Goal: Transaction & Acquisition: Book appointment/travel/reservation

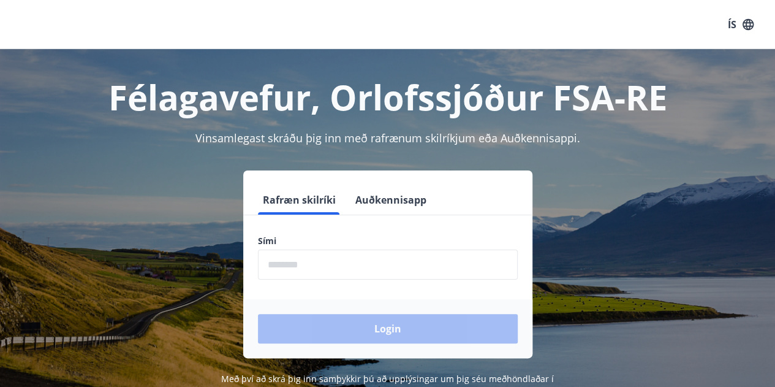
click at [365, 268] on input "phone" at bounding box center [388, 264] width 260 height 30
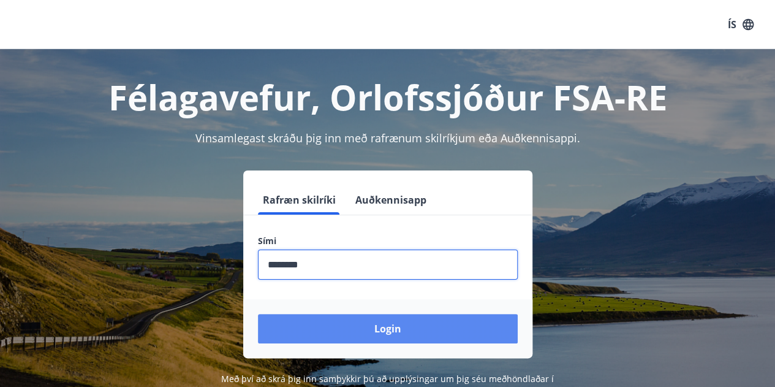
type input "********"
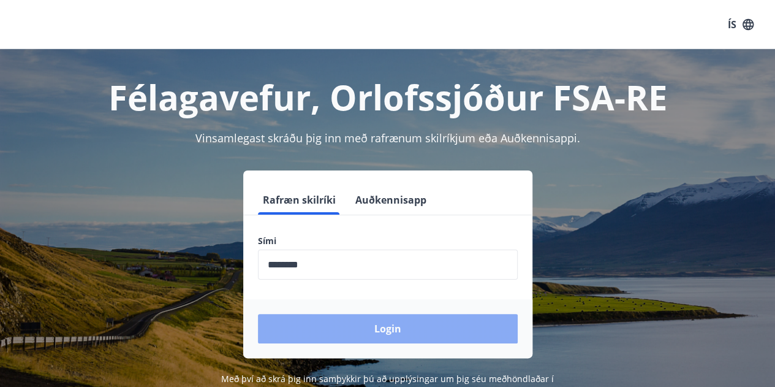
click at [368, 334] on button "Login" at bounding box center [388, 328] width 260 height 29
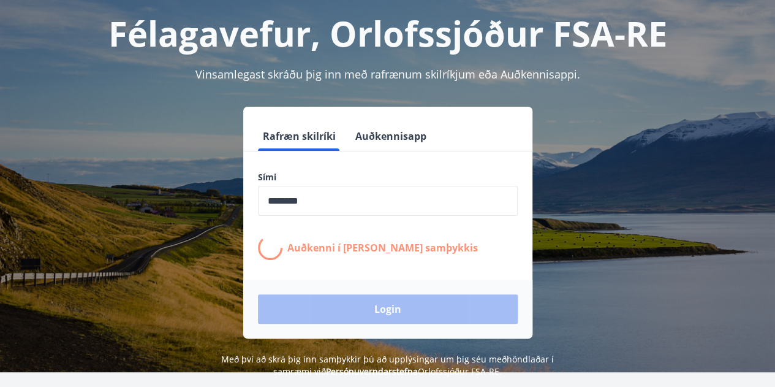
scroll to position [66, 0]
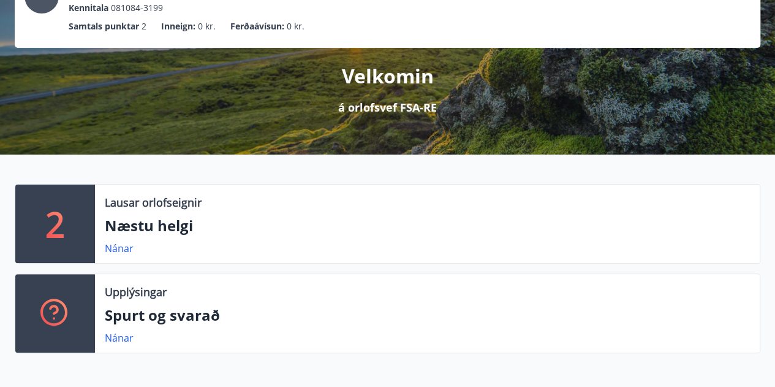
scroll to position [120, 0]
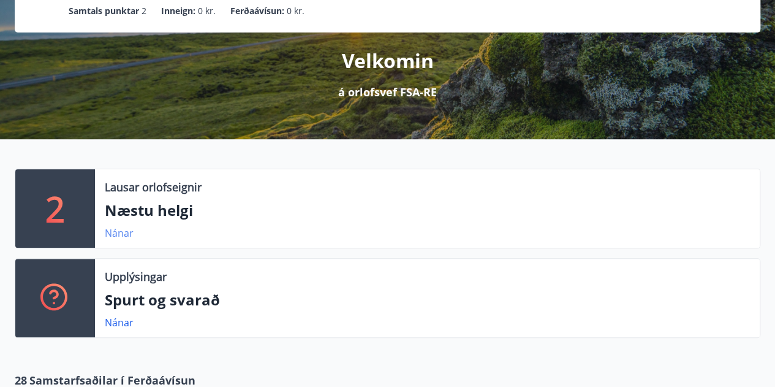
click at [123, 228] on link "Nánar" at bounding box center [119, 232] width 29 height 13
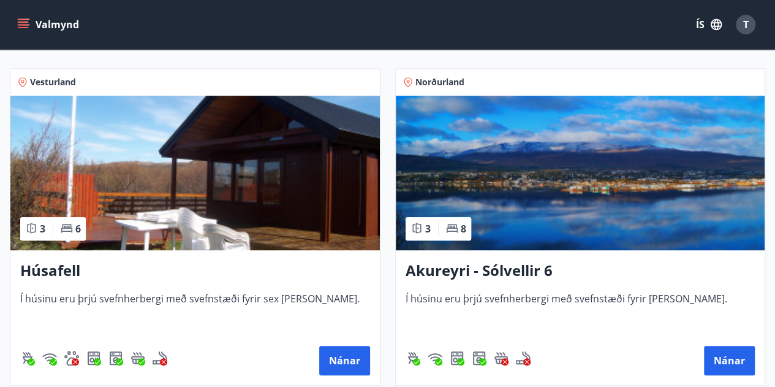
scroll to position [232, 0]
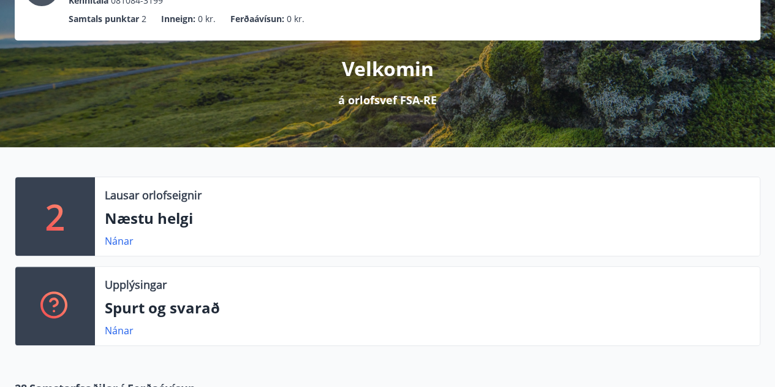
scroll to position [133, 0]
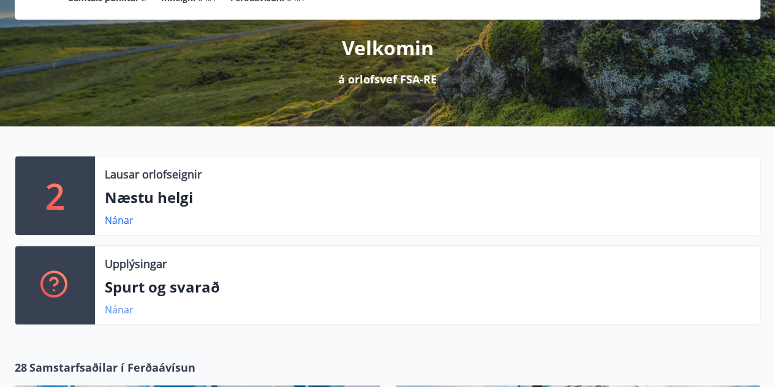
click at [124, 306] on link "Nánar" at bounding box center [119, 309] width 29 height 13
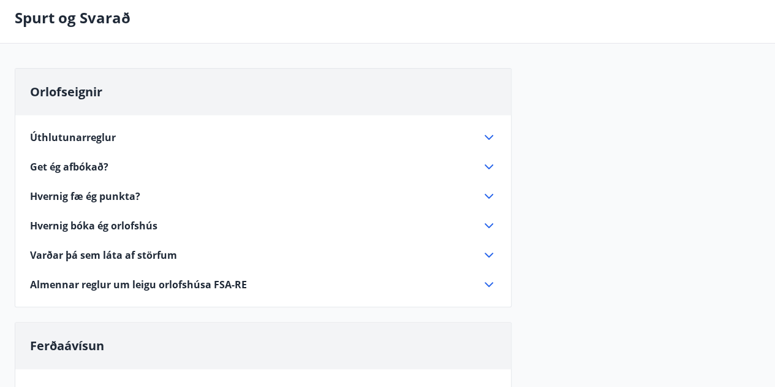
scroll to position [58, 0]
click at [361, 130] on div "Úthlutunarreglur" at bounding box center [256, 136] width 452 height 13
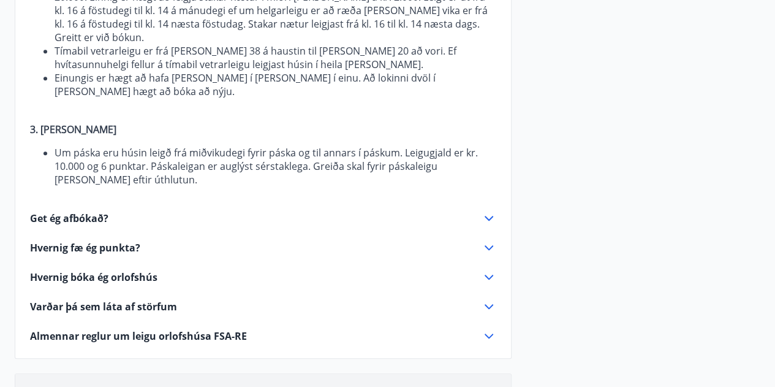
scroll to position [451, 0]
click at [293, 240] on div "Hvernig fæ ég punkta?" at bounding box center [256, 246] width 452 height 13
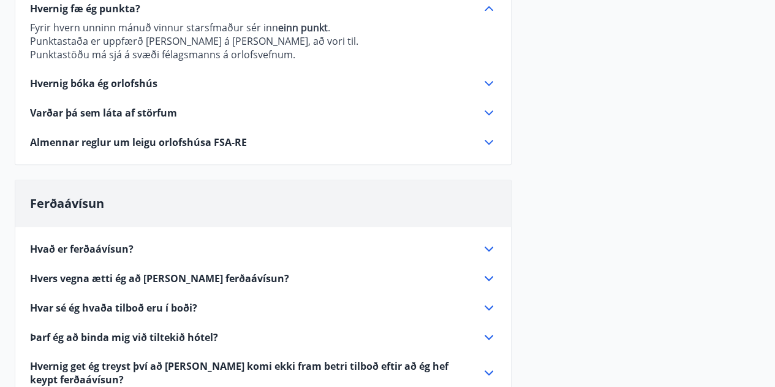
scroll to position [244, 0]
click at [283, 86] on div "Hvernig bóka ég orlofshús" at bounding box center [256, 83] width 452 height 13
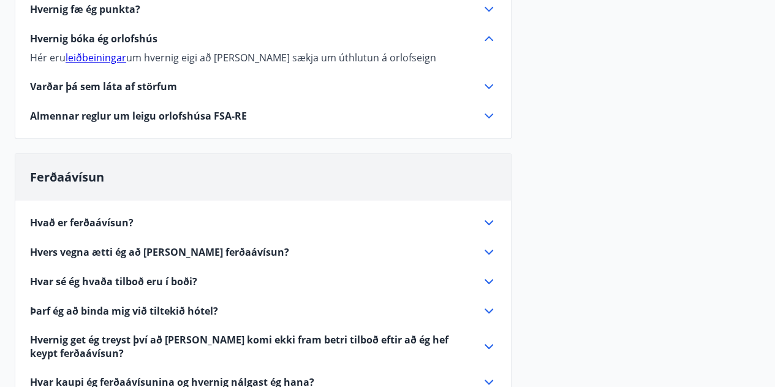
click at [92, 58] on link "leiðbeiningar" at bounding box center [96, 57] width 61 height 13
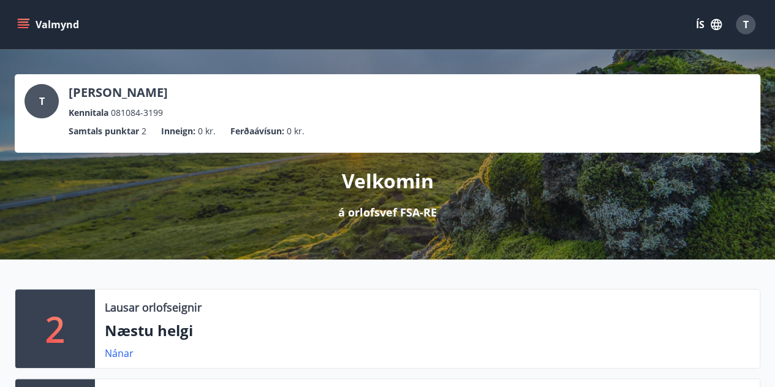
click at [29, 25] on button "Valmynd" at bounding box center [49, 24] width 69 height 22
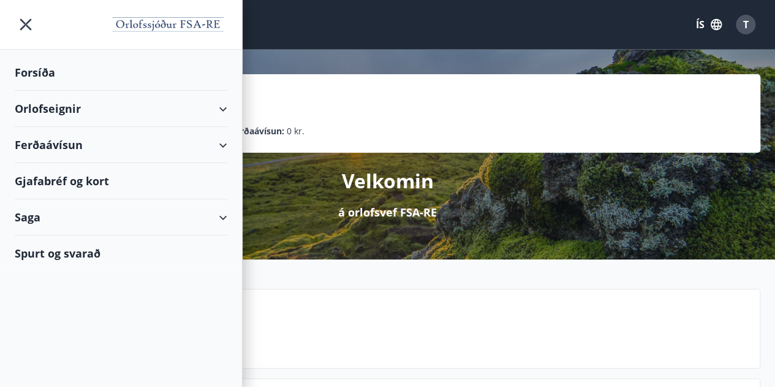
click at [184, 106] on div "Orlofseignir" at bounding box center [121, 109] width 213 height 36
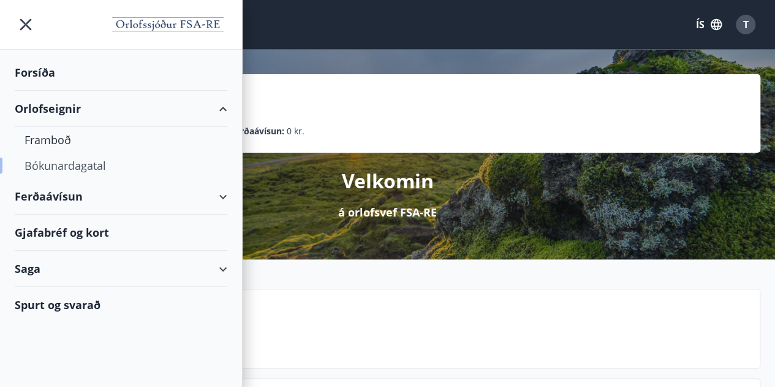
click at [82, 159] on div "Bókunardagatal" at bounding box center [121, 166] width 193 height 26
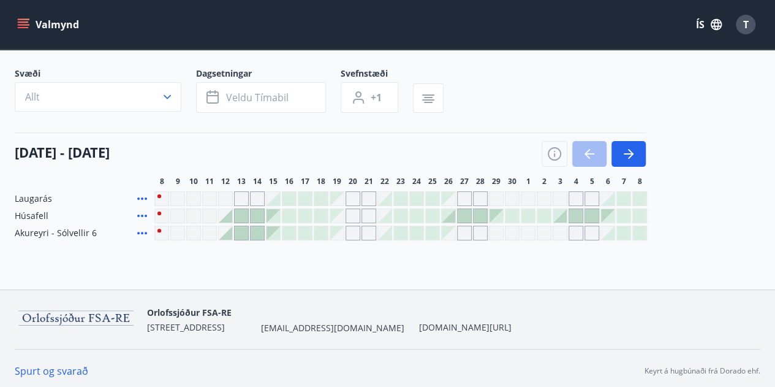
scroll to position [70, 0]
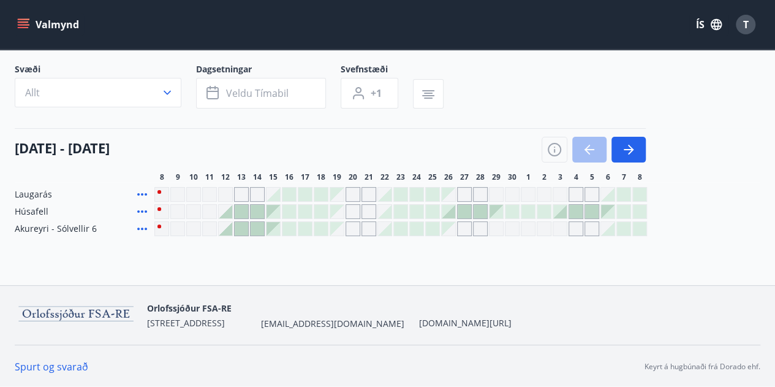
click at [28, 197] on span "Laugarás" at bounding box center [33, 194] width 37 height 12
click at [26, 24] on icon "menu" at bounding box center [24, 24] width 13 height 1
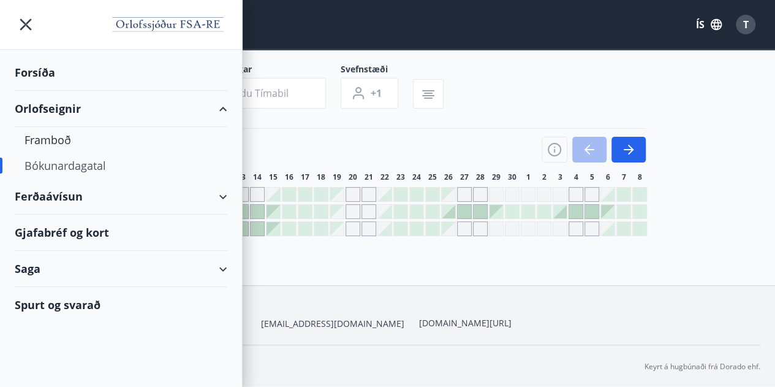
click at [111, 109] on div "Orlofseignir" at bounding box center [121, 109] width 213 height 36
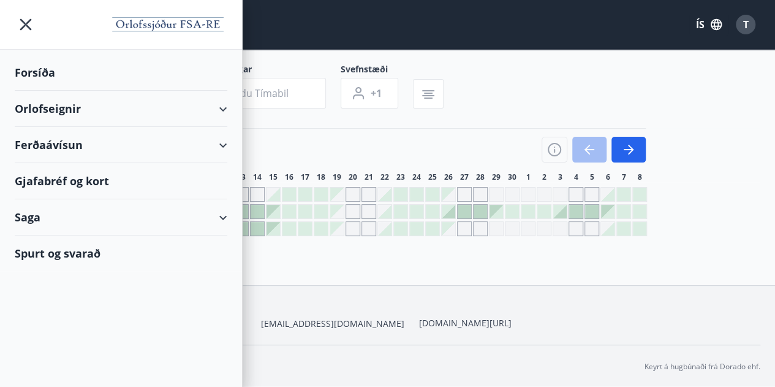
click at [224, 105] on div "Orlofseignir" at bounding box center [121, 109] width 213 height 36
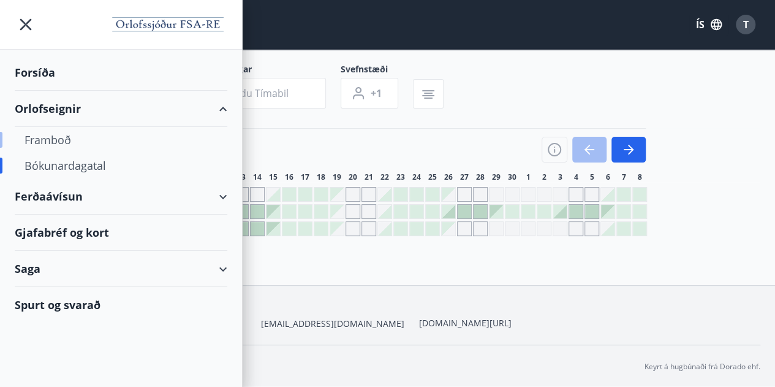
click at [87, 133] on div "Framboð" at bounding box center [121, 140] width 193 height 26
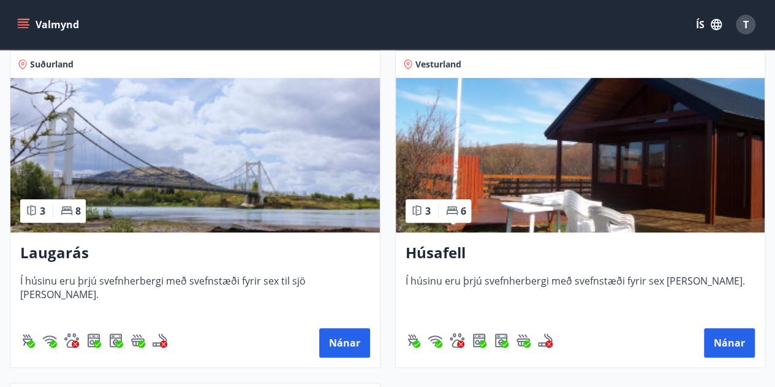
scroll to position [222, 0]
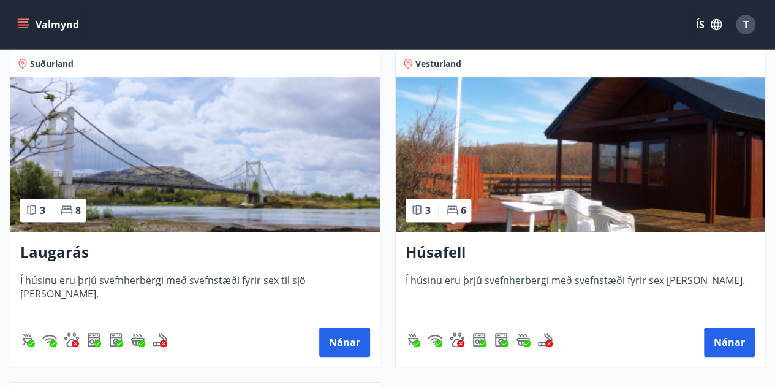
click at [185, 187] on img at bounding box center [194, 154] width 369 height 154
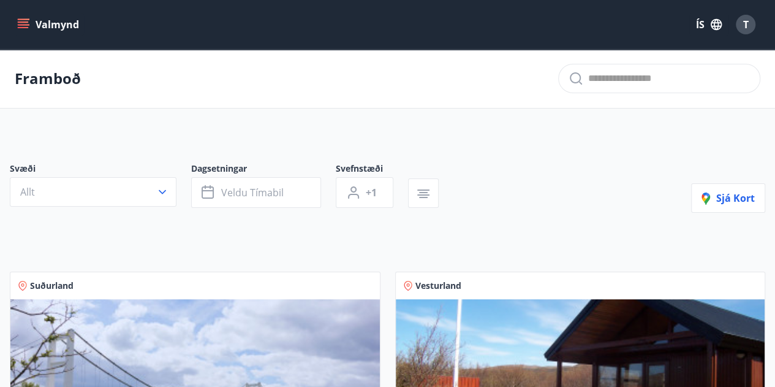
click at [18, 24] on icon "menu" at bounding box center [23, 24] width 12 height 12
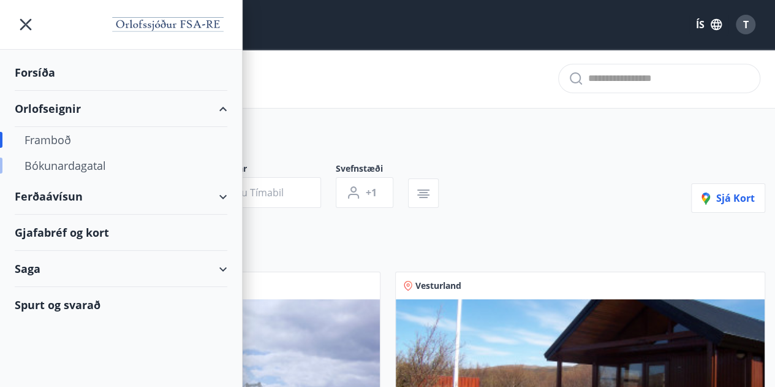
click at [118, 164] on div "Bókunardagatal" at bounding box center [121, 166] width 193 height 26
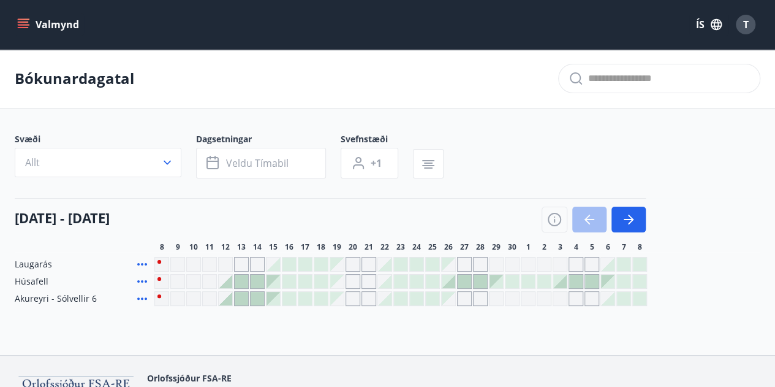
scroll to position [58, 0]
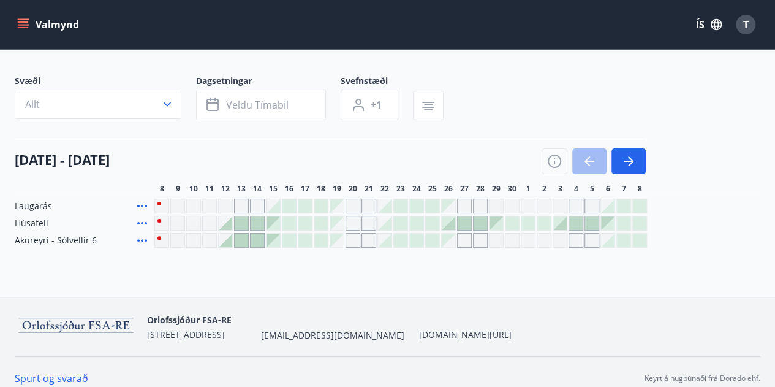
click at [599, 165] on div at bounding box center [594, 161] width 104 height 26
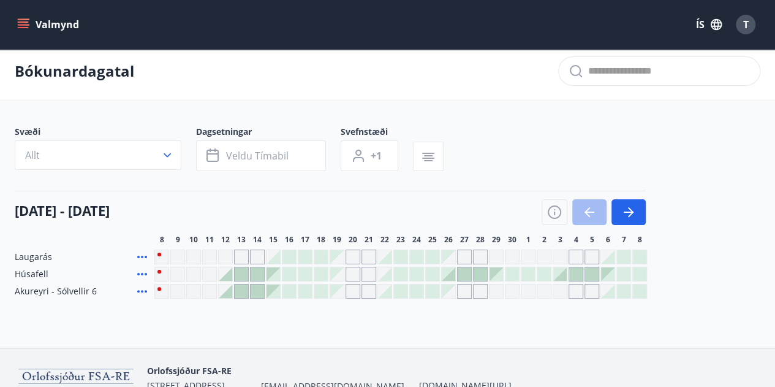
scroll to position [6, 0]
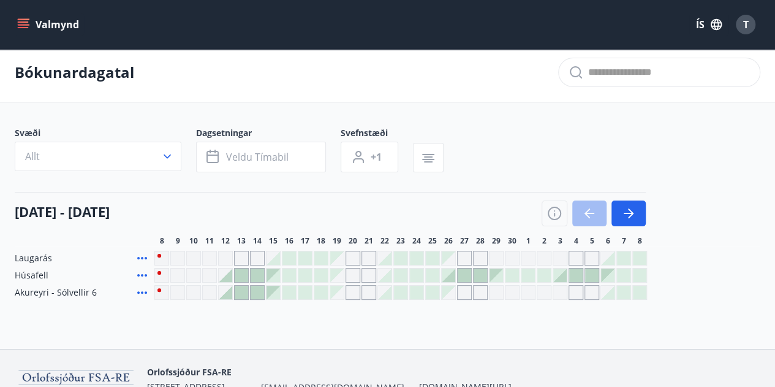
click at [238, 259] on div "Gráir dagar eru ekki bókanlegir" at bounding box center [241, 258] width 15 height 15
click at [242, 259] on div "Gráir dagar eru ekki bókanlegir" at bounding box center [241, 258] width 15 height 15
click at [451, 278] on div at bounding box center [448, 274] width 13 height 13
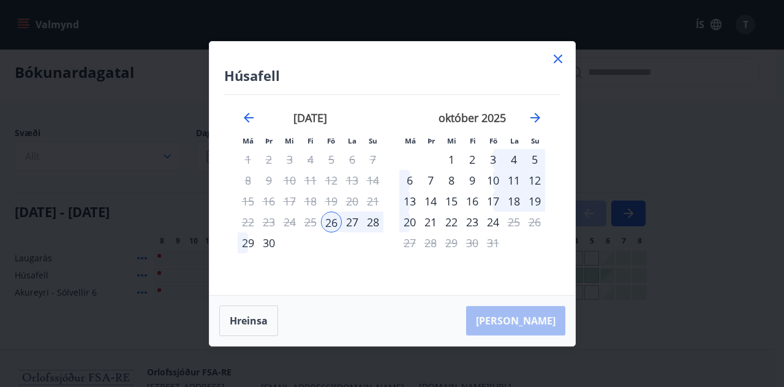
click at [375, 219] on div "28" at bounding box center [373, 221] width 21 height 21
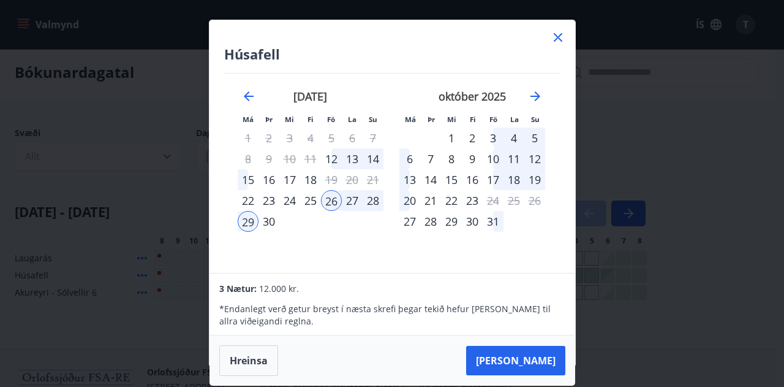
click at [553, 34] on icon at bounding box center [558, 37] width 15 height 15
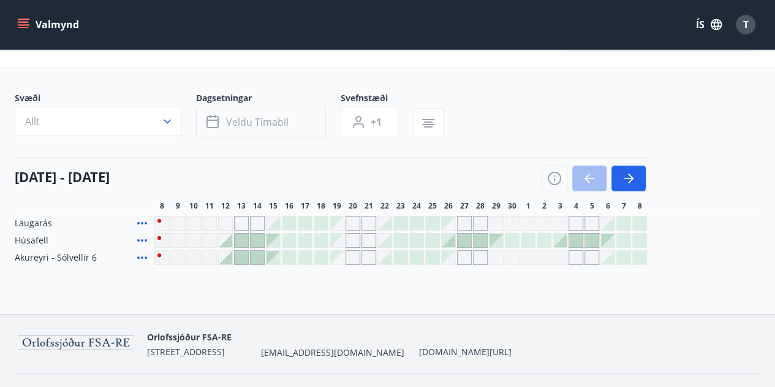
scroll to position [42, 0]
click at [23, 31] on button "Valmynd" at bounding box center [49, 24] width 69 height 22
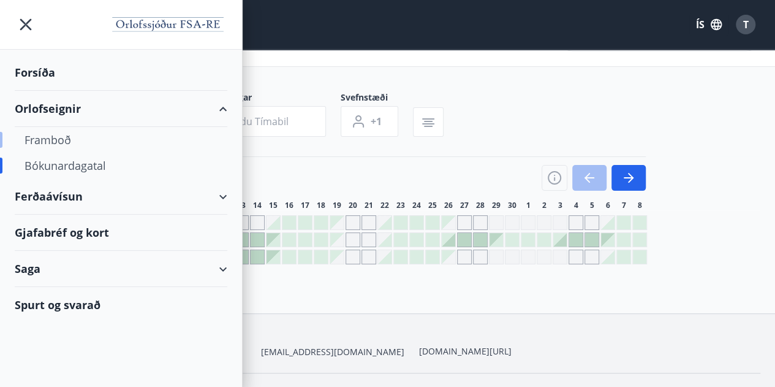
click at [165, 142] on div "Framboð" at bounding box center [121, 140] width 193 height 26
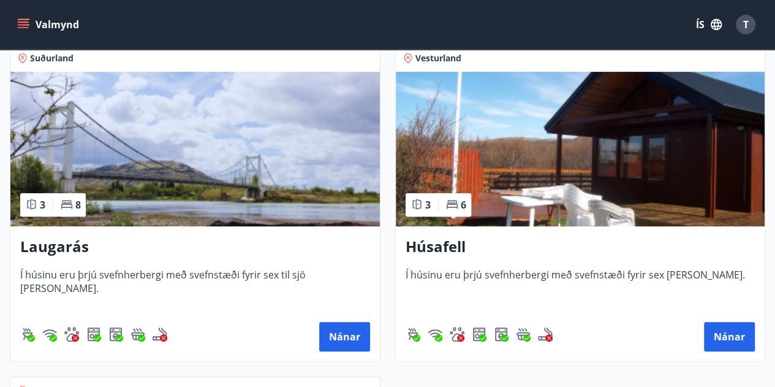
scroll to position [228, 0]
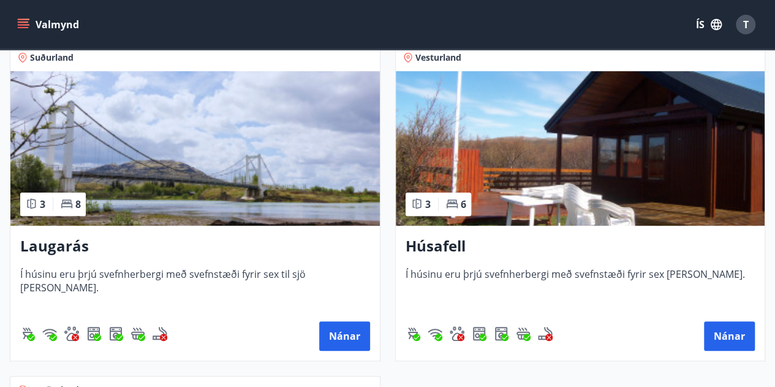
click at [543, 259] on div "Húsafell Í húsinu eru þrjú svefnherbergi með svefnstæði fyrir sex manns. Nánar" at bounding box center [580, 292] width 369 height 135
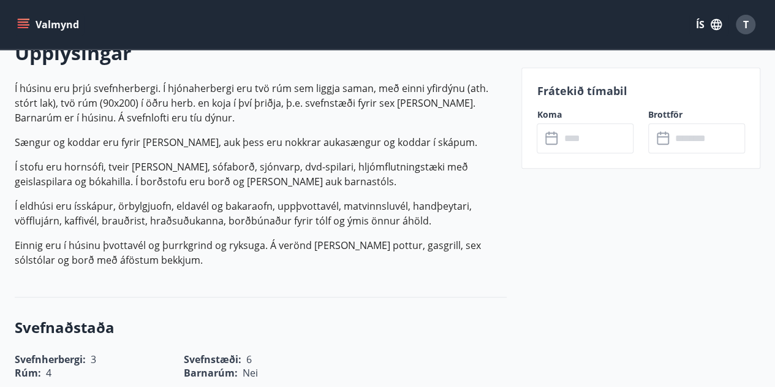
scroll to position [372, 0]
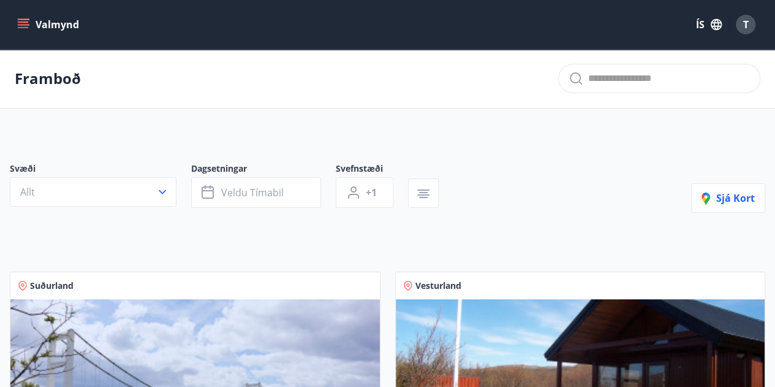
click at [27, 22] on icon "menu" at bounding box center [23, 21] width 11 height 1
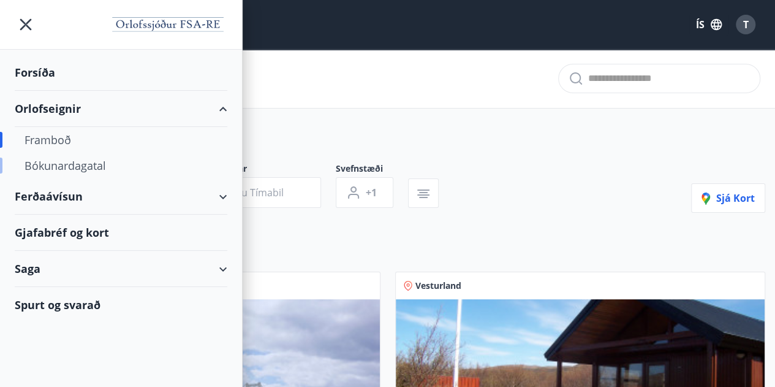
click at [127, 169] on div "Bókunardagatal" at bounding box center [121, 166] width 193 height 26
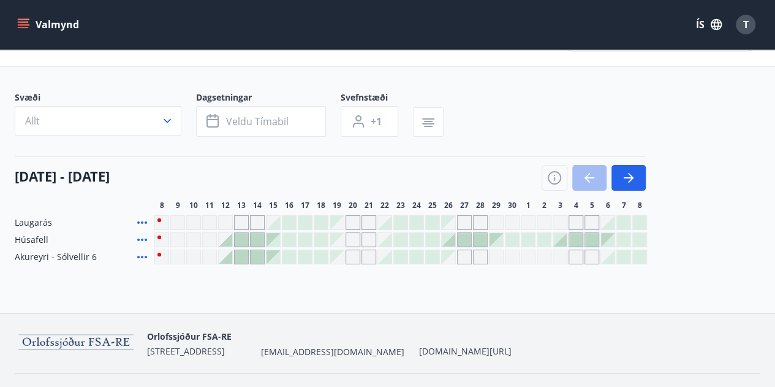
scroll to position [44, 0]
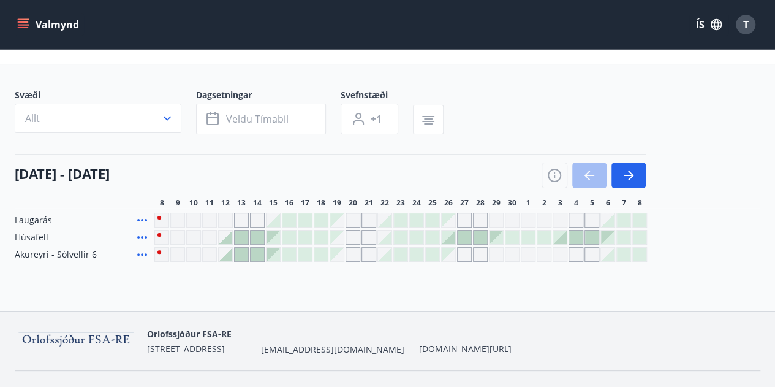
click at [506, 26] on div "Valmynd ÍS T" at bounding box center [388, 24] width 746 height 29
click at [450, 237] on div at bounding box center [448, 236] width 13 height 13
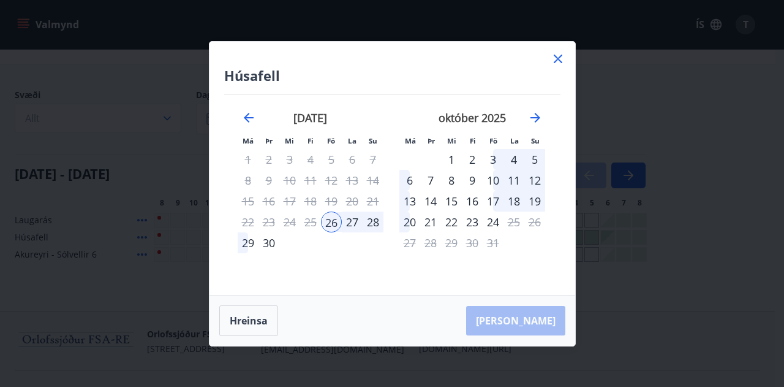
click at [376, 227] on div "28" at bounding box center [373, 221] width 21 height 21
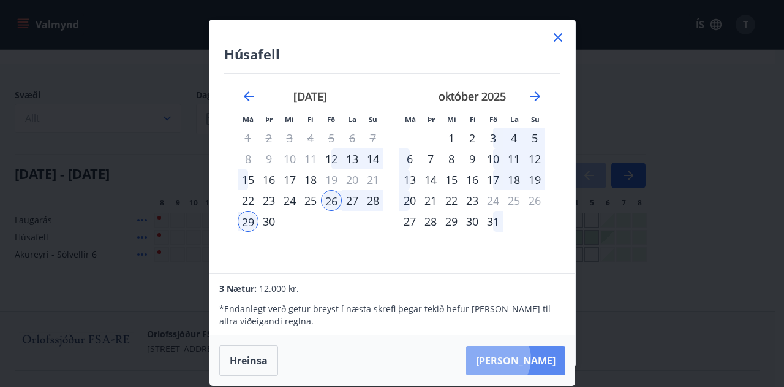
click at [534, 358] on button "Taka Frá" at bounding box center [515, 360] width 99 height 29
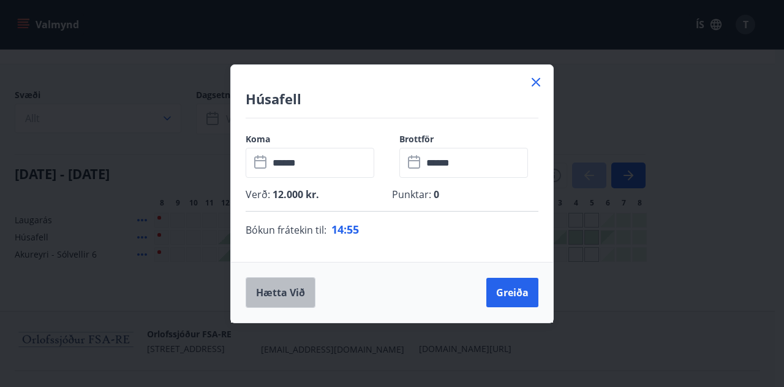
click at [283, 287] on button "Hætta við" at bounding box center [281, 292] width 70 height 31
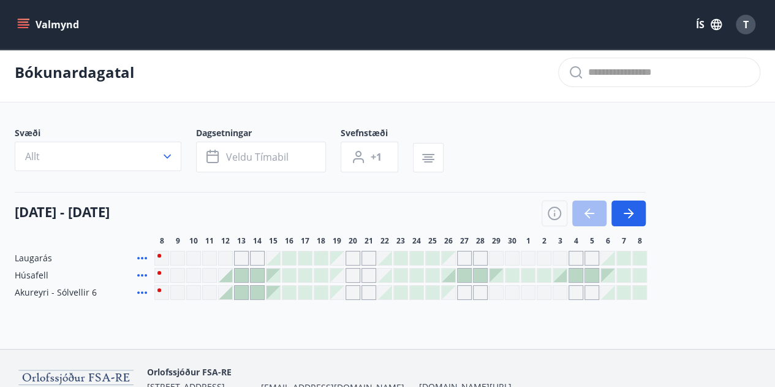
scroll to position [9, 0]
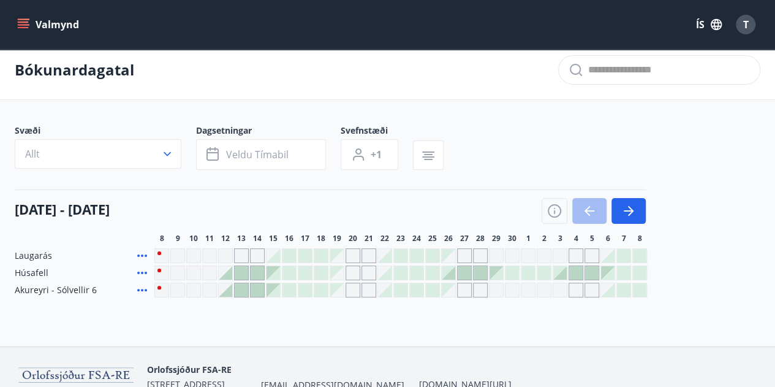
click at [505, 167] on div "Svæði Allt Dagsetningar Veldu tímabil Svefnstæði +1" at bounding box center [388, 149] width 746 height 50
click at [136, 273] on icon at bounding box center [142, 272] width 15 height 15
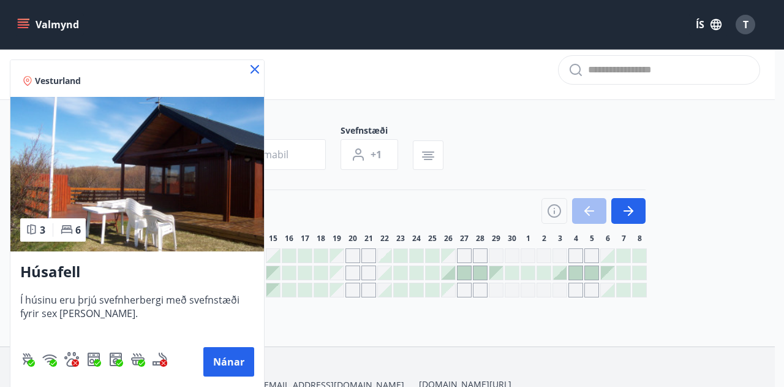
click at [249, 72] on icon at bounding box center [255, 69] width 15 height 15
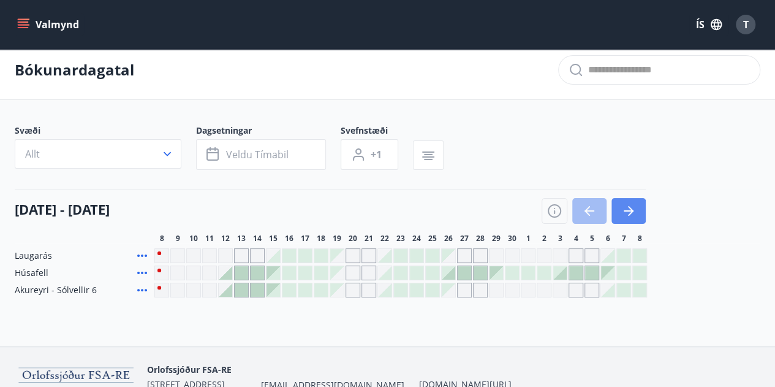
click at [621, 213] on icon "button" at bounding box center [628, 210] width 15 height 15
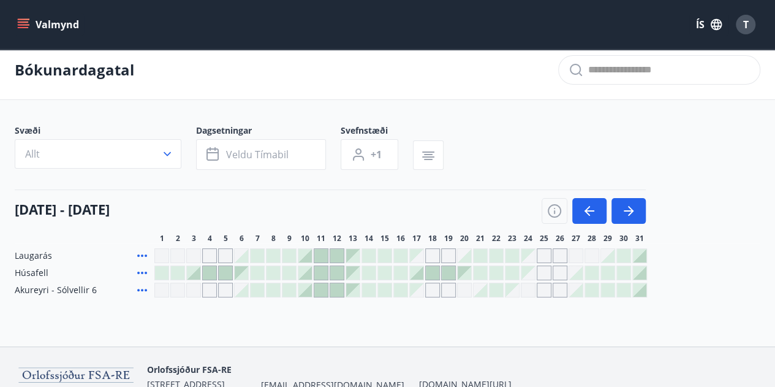
click at [145, 289] on icon at bounding box center [142, 290] width 10 height 2
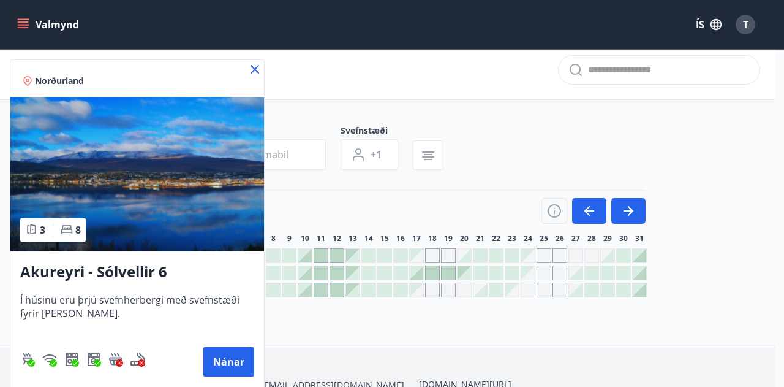
click at [254, 72] on icon at bounding box center [255, 69] width 15 height 15
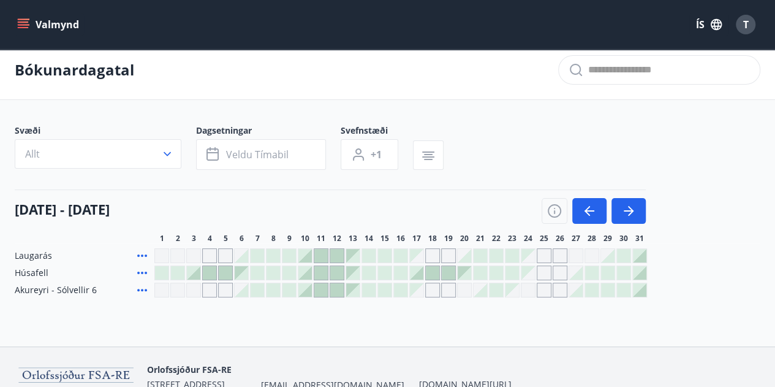
click at [143, 251] on icon at bounding box center [142, 255] width 15 height 15
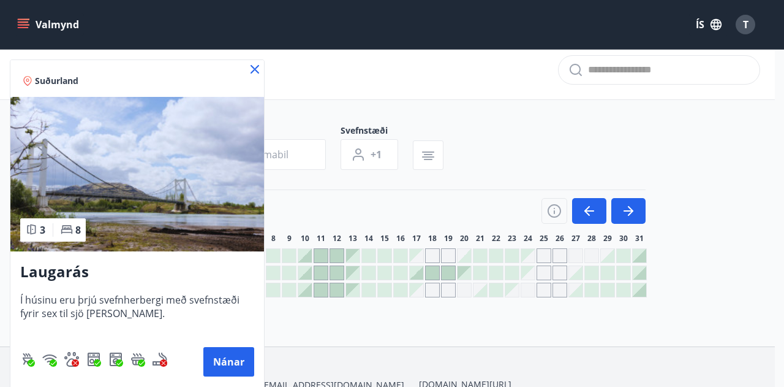
click at [44, 227] on span "3" at bounding box center [43, 229] width 6 height 13
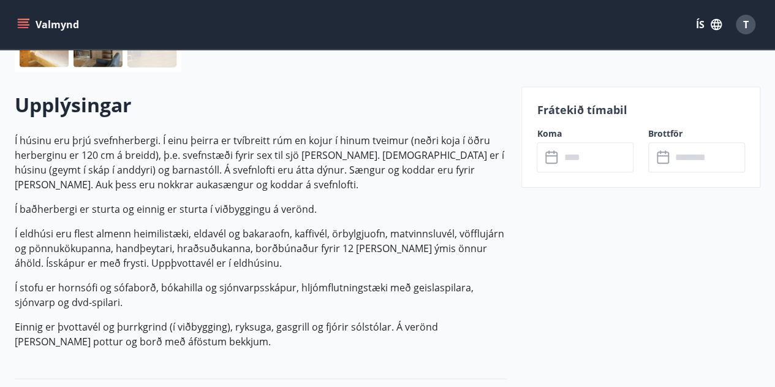
scroll to position [336, 0]
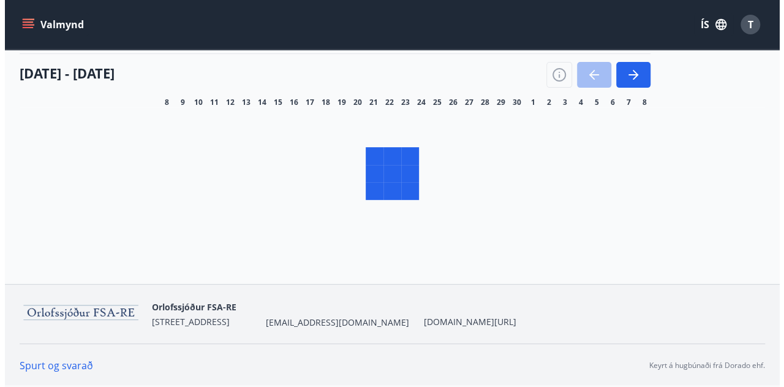
scroll to position [9, 0]
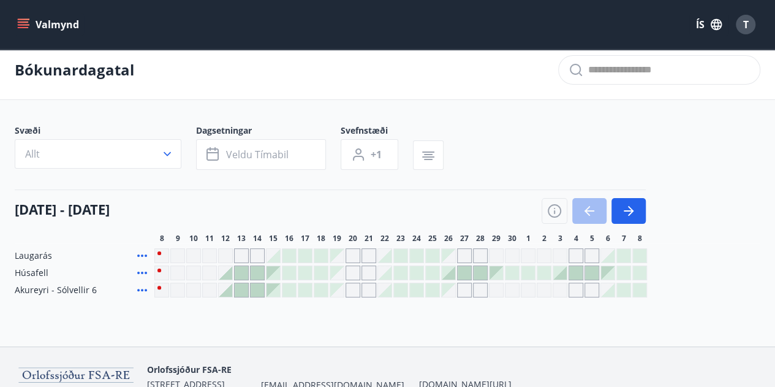
click at [623, 195] on div "08 september - 08 október" at bounding box center [330, 206] width 631 height 34
click at [624, 200] on button "button" at bounding box center [628, 211] width 34 height 26
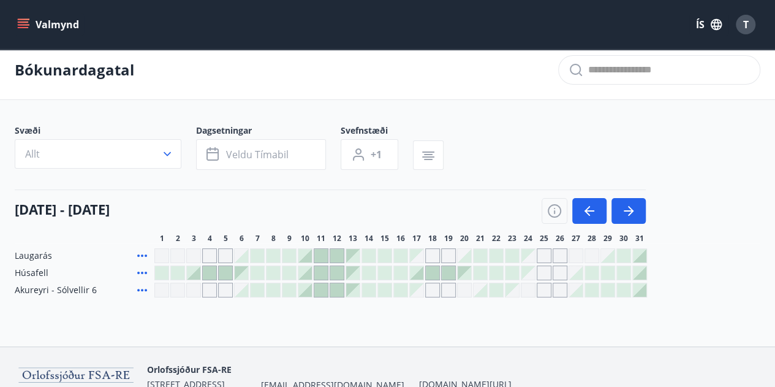
click at [309, 258] on div at bounding box center [304, 255] width 13 height 13
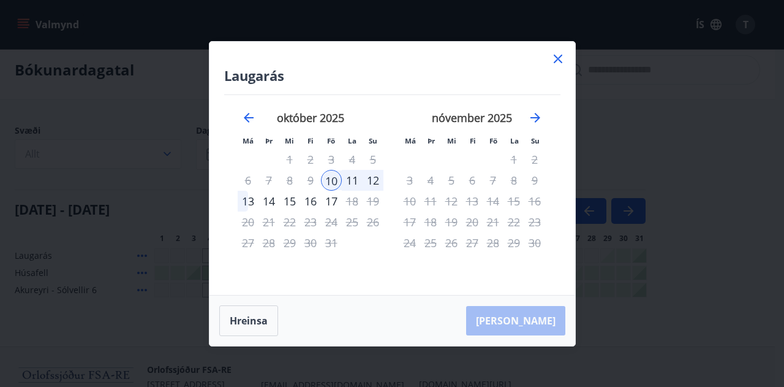
click at [370, 176] on div "12" at bounding box center [373, 180] width 21 height 21
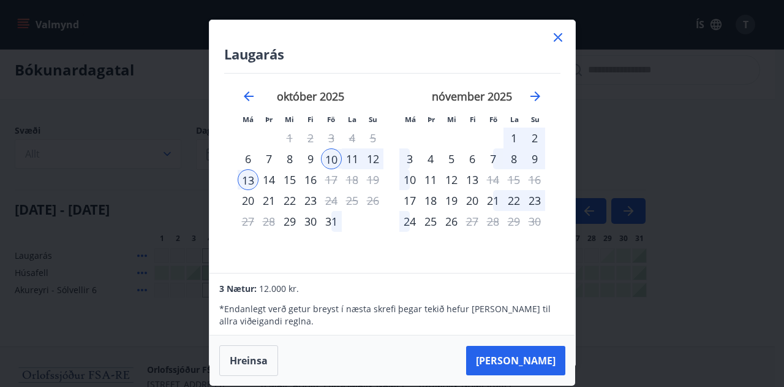
click at [334, 157] on div "10" at bounding box center [331, 158] width 21 height 21
click at [369, 159] on div "12" at bounding box center [373, 158] width 21 height 21
click at [331, 155] on div "10" at bounding box center [331, 158] width 21 height 21
click at [560, 31] on icon at bounding box center [558, 37] width 15 height 15
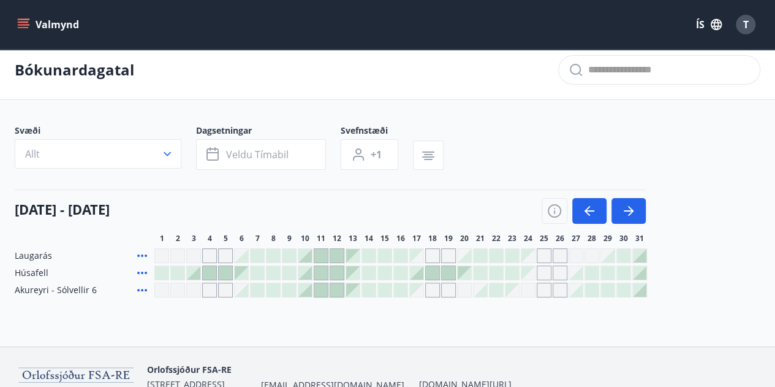
click at [308, 259] on div at bounding box center [304, 255] width 13 height 13
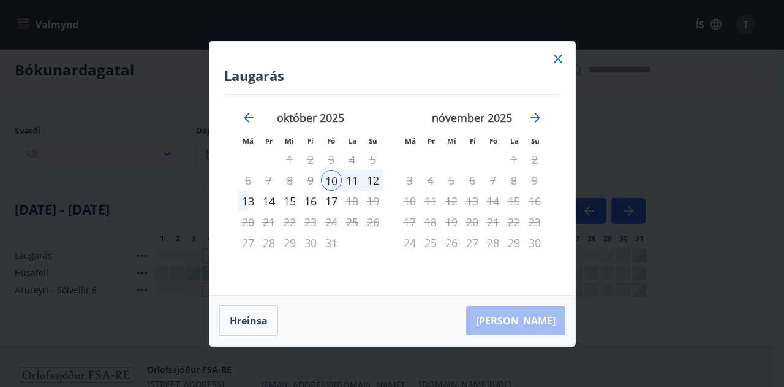
click at [370, 176] on div "12" at bounding box center [373, 180] width 21 height 21
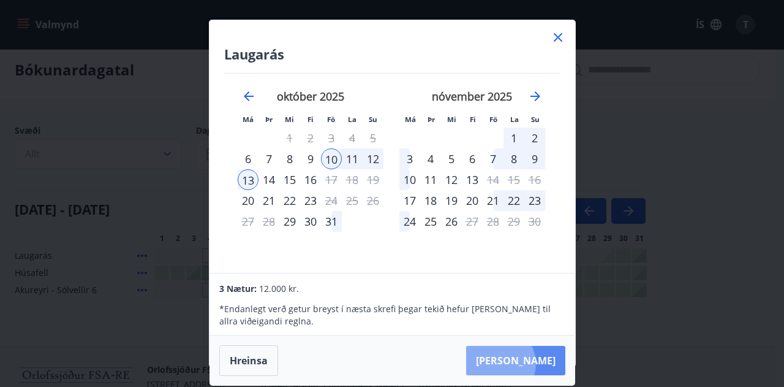
click at [537, 363] on button "Taka Frá" at bounding box center [515, 360] width 99 height 29
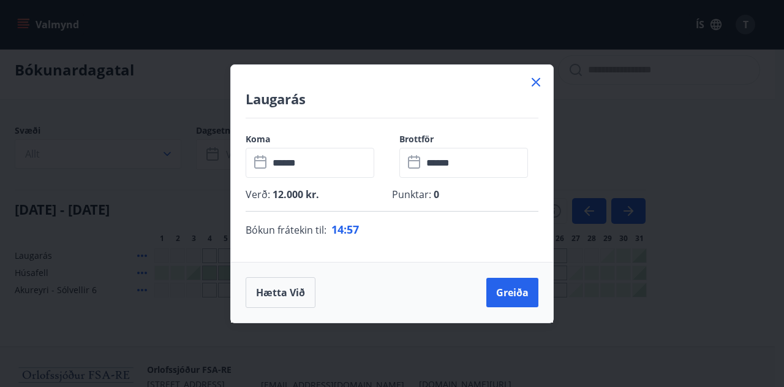
click at [410, 163] on icon at bounding box center [415, 162] width 15 height 15
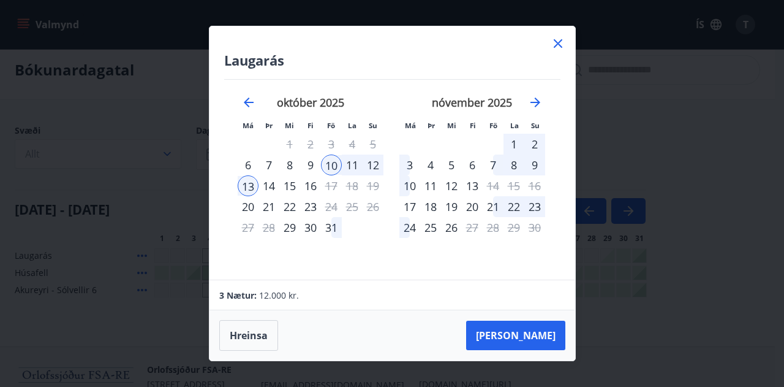
click at [374, 170] on div "12" at bounding box center [373, 164] width 21 height 21
click at [246, 181] on div "13" at bounding box center [248, 185] width 21 height 21
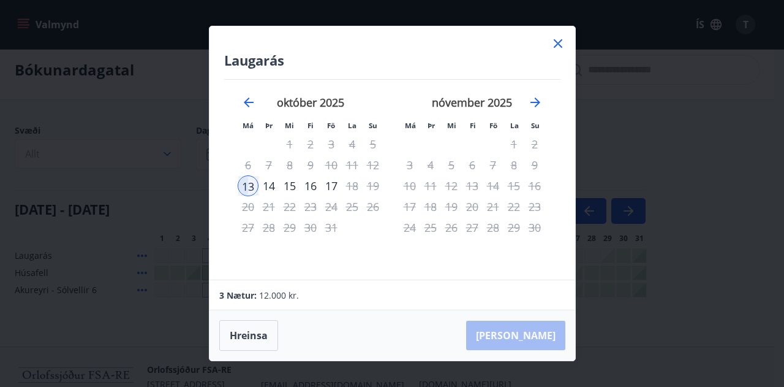
click at [336, 165] on div "10" at bounding box center [331, 164] width 21 height 21
click at [240, 338] on button "Hreinsa" at bounding box center [248, 335] width 59 height 31
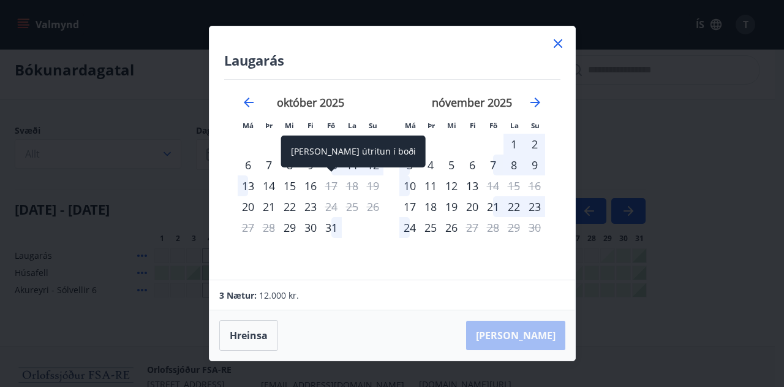
click at [333, 164] on div "Aðeins útritun í boði" at bounding box center [353, 151] width 145 height 32
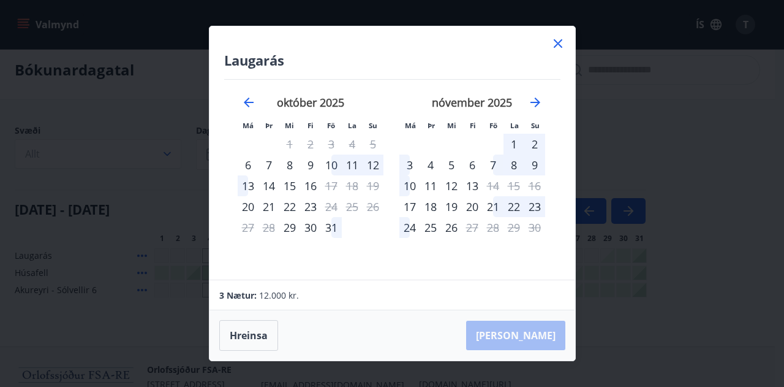
click at [374, 260] on div "október 2025 1 2 3 4 5 6 7 8 9 10 11 12 13 14 15 16 17 18 19 20 21 22 23 24 25 …" at bounding box center [311, 180] width 162 height 201
click at [338, 162] on div "10" at bounding box center [331, 164] width 21 height 21
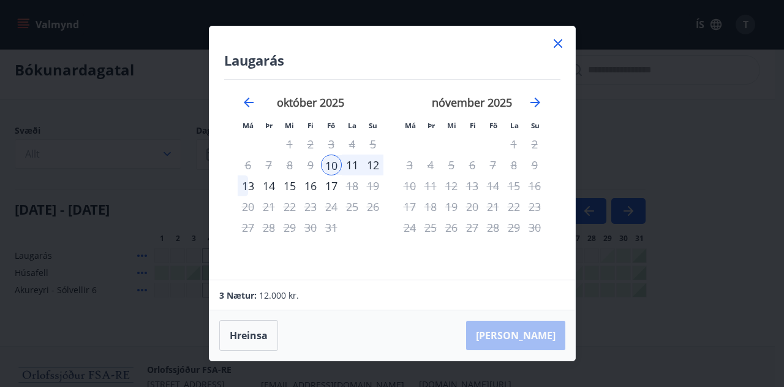
click at [372, 164] on div "12" at bounding box center [373, 164] width 21 height 21
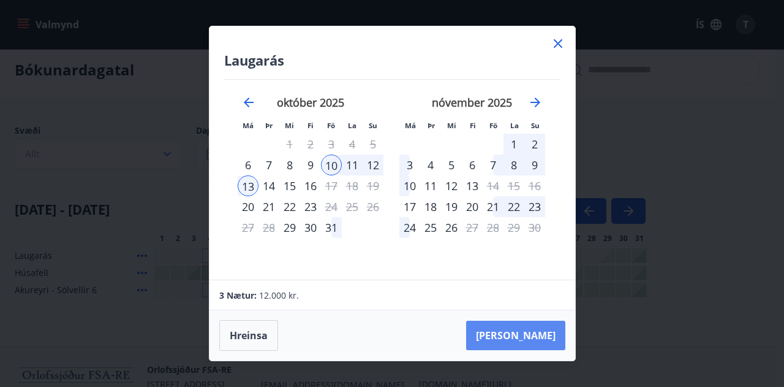
click at [532, 334] on button "Taka Frá" at bounding box center [515, 334] width 99 height 29
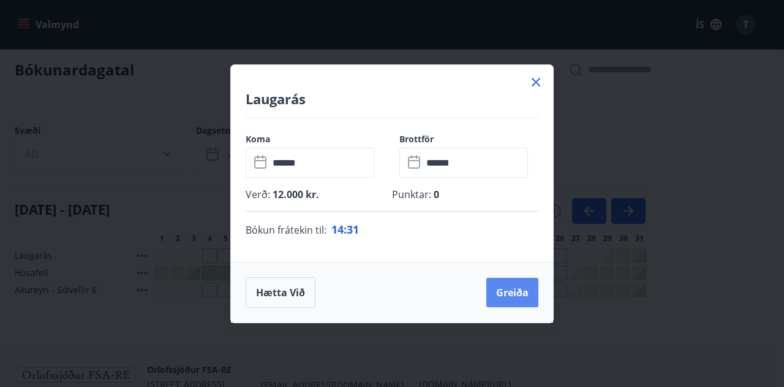
click at [513, 290] on button "Greiða" at bounding box center [512, 292] width 52 height 29
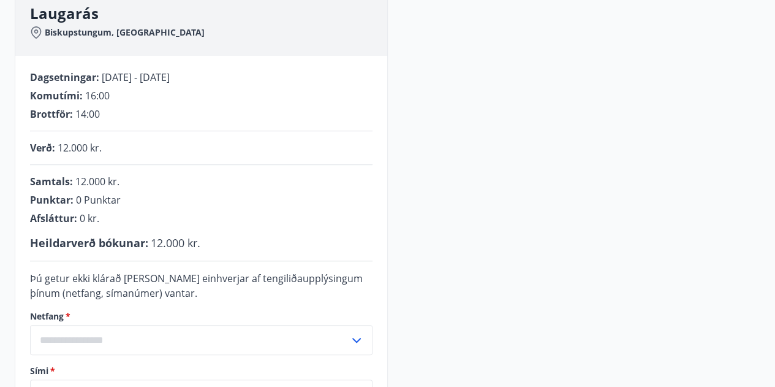
scroll to position [273, 0]
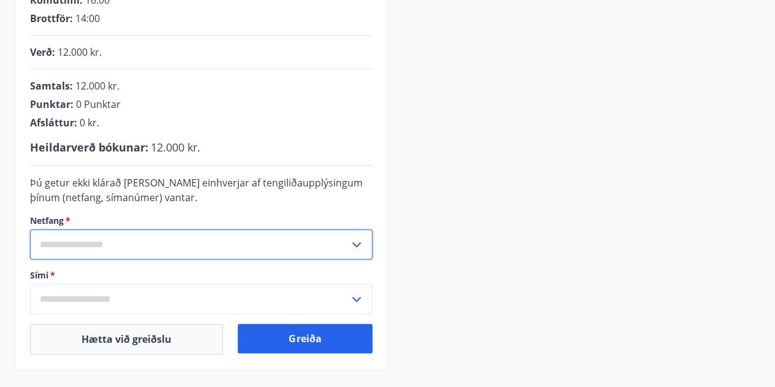
click at [219, 255] on input "text" at bounding box center [189, 244] width 319 height 30
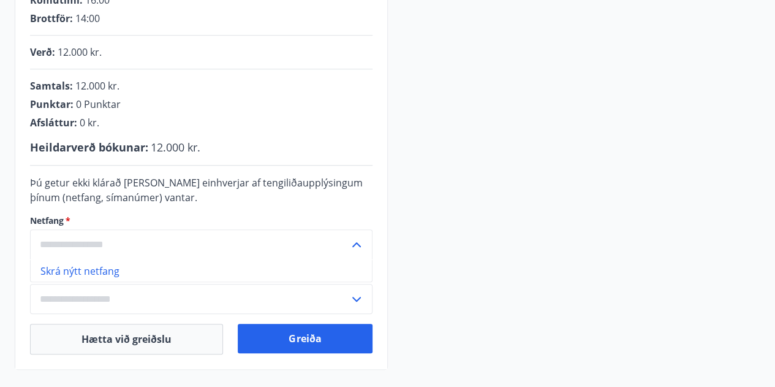
click at [188, 251] on input "text" at bounding box center [189, 244] width 319 height 30
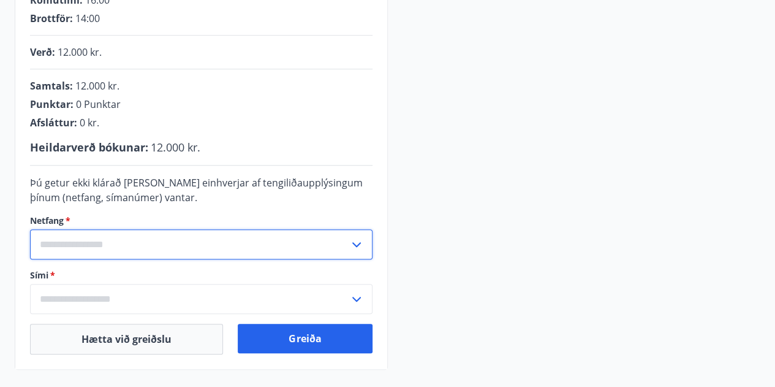
click at [187, 251] on input "text" at bounding box center [189, 244] width 319 height 30
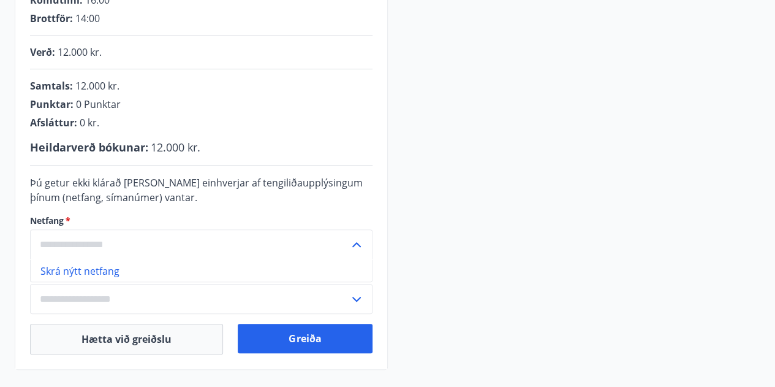
click at [127, 275] on li "Skrá nýtt netfang" at bounding box center [201, 270] width 341 height 22
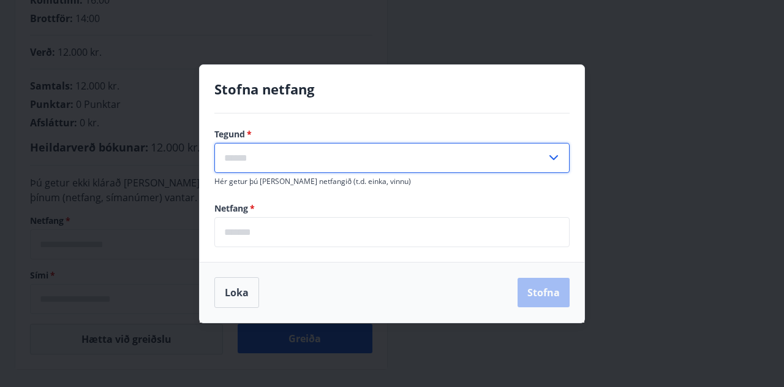
click at [336, 168] on input "text" at bounding box center [380, 158] width 332 height 30
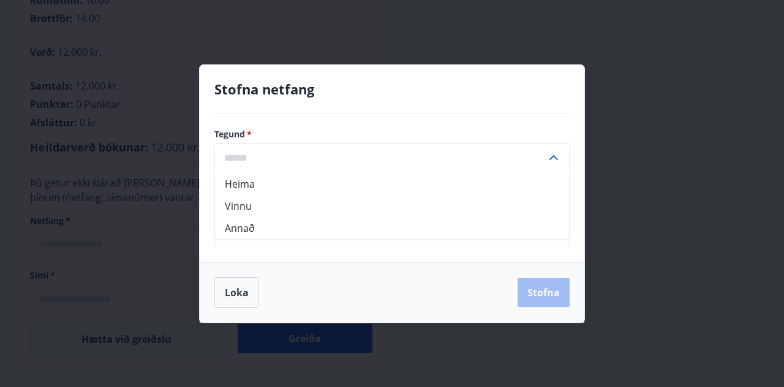
click at [305, 209] on li "Vinnu" at bounding box center [392, 206] width 354 height 22
type input "*****"
click at [284, 149] on input "*****" at bounding box center [380, 158] width 332 height 30
click at [288, 164] on input "*****" at bounding box center [380, 158] width 332 height 30
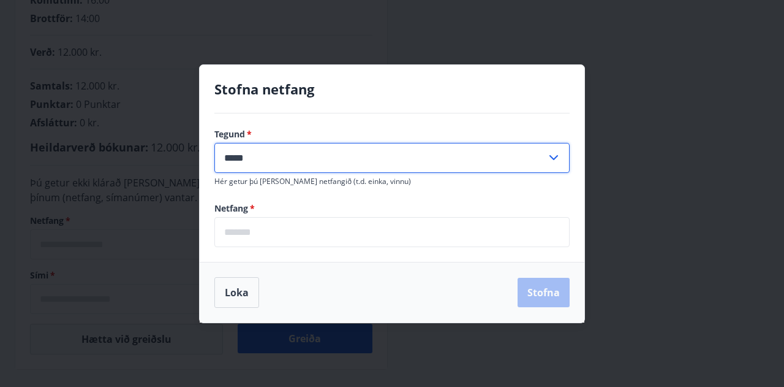
click at [300, 237] on input "email" at bounding box center [391, 232] width 355 height 30
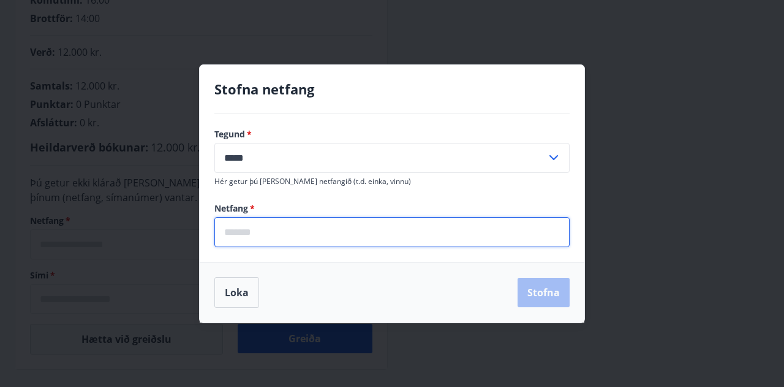
click at [331, 210] on div "Netfang   * ​" at bounding box center [391, 224] width 355 height 45
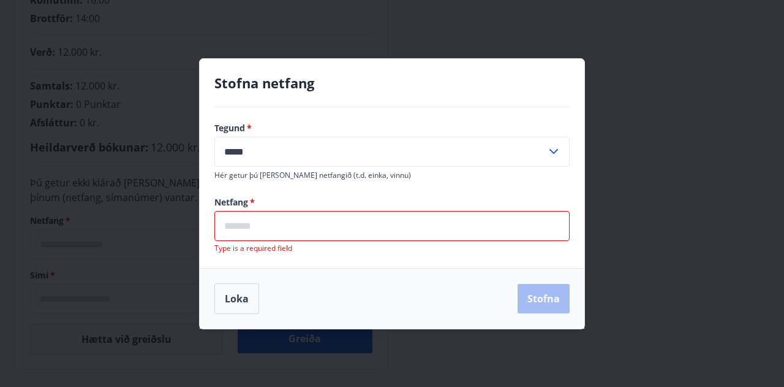
click at [331, 210] on div "Netfang   * ​ Type is a required field" at bounding box center [391, 224] width 355 height 57
click at [317, 226] on input "email" at bounding box center [391, 226] width 355 height 30
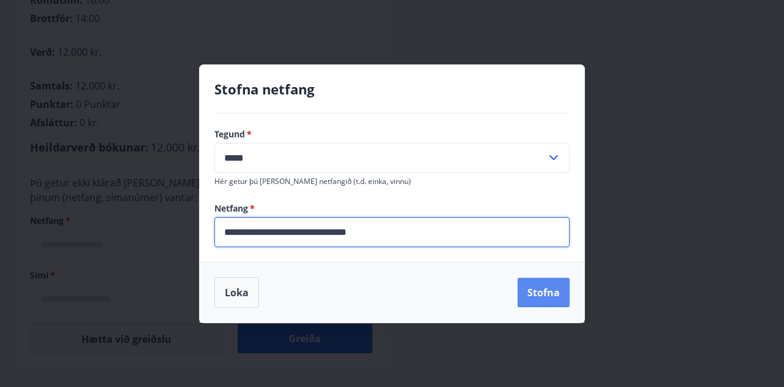
type input "**********"
click at [540, 296] on button "Stofna" at bounding box center [544, 292] width 52 height 29
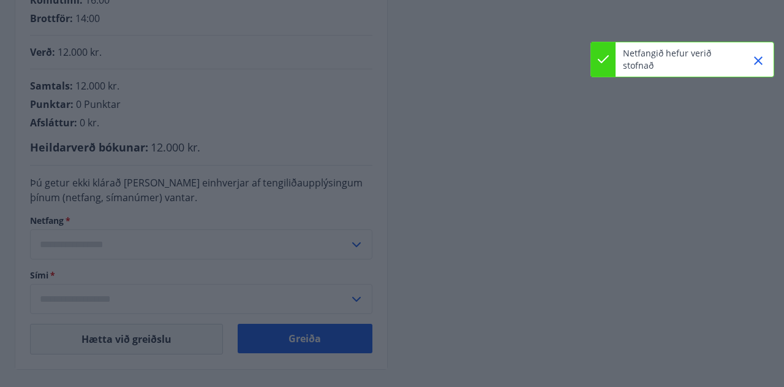
type input "**********"
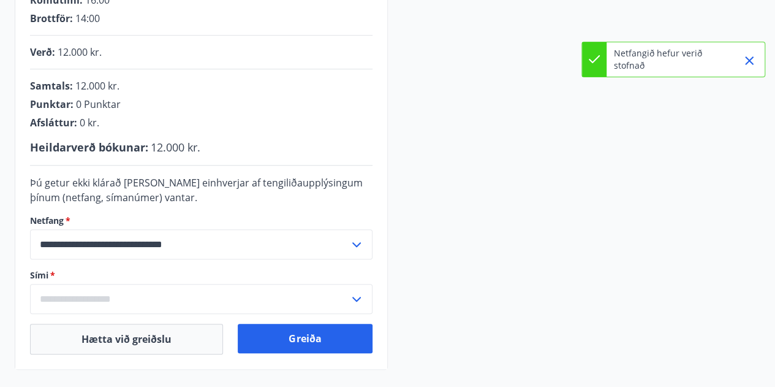
click at [145, 293] on input "text" at bounding box center [189, 299] width 319 height 30
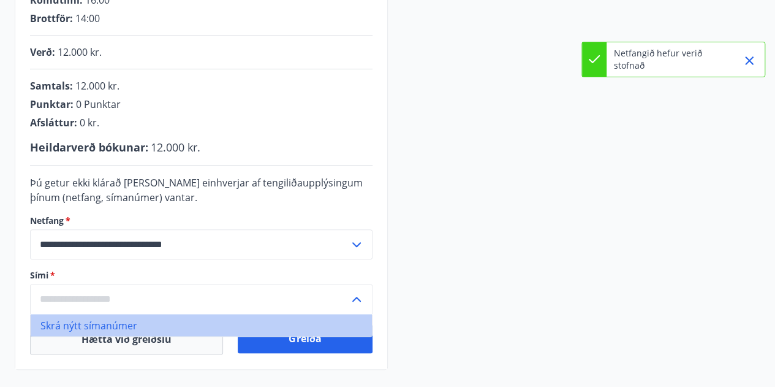
click at [120, 325] on li "Skrá nýtt símanúmer" at bounding box center [201, 325] width 341 height 22
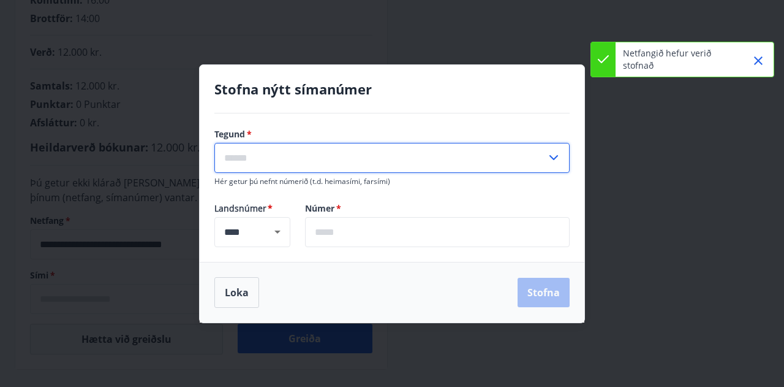
click at [298, 164] on input "text" at bounding box center [380, 158] width 332 height 30
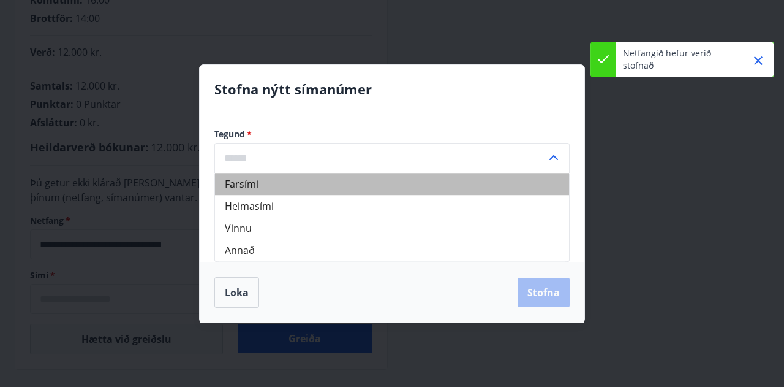
click at [249, 189] on li "Farsími" at bounding box center [392, 184] width 354 height 22
type input "*******"
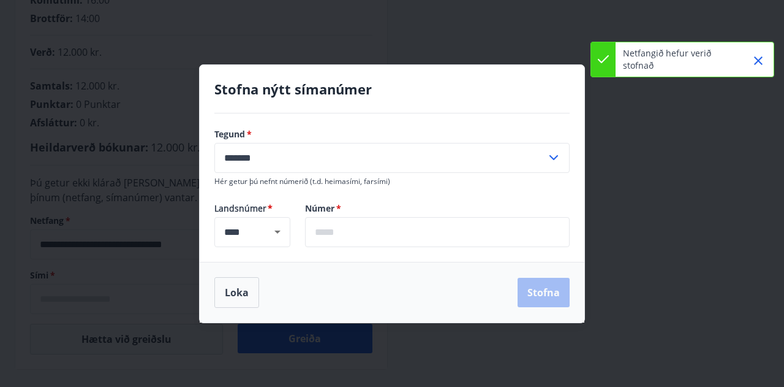
click at [344, 230] on input "text" at bounding box center [437, 232] width 265 height 30
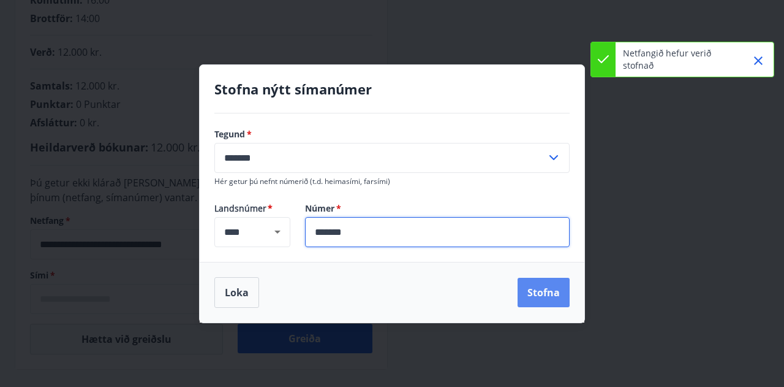
type input "*******"
click at [527, 300] on button "Stofna" at bounding box center [544, 292] width 52 height 29
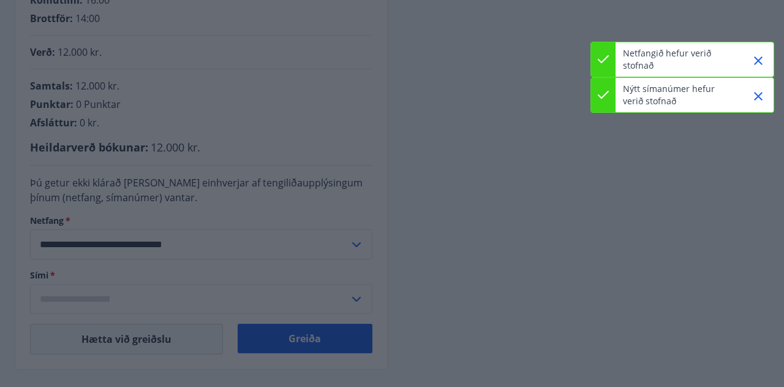
type input "**********"
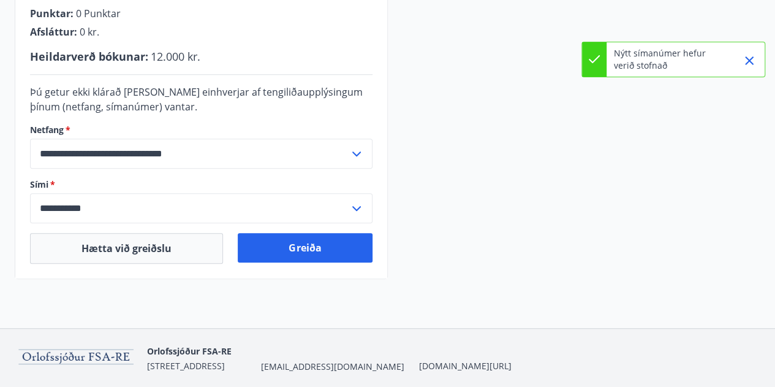
scroll to position [365, 0]
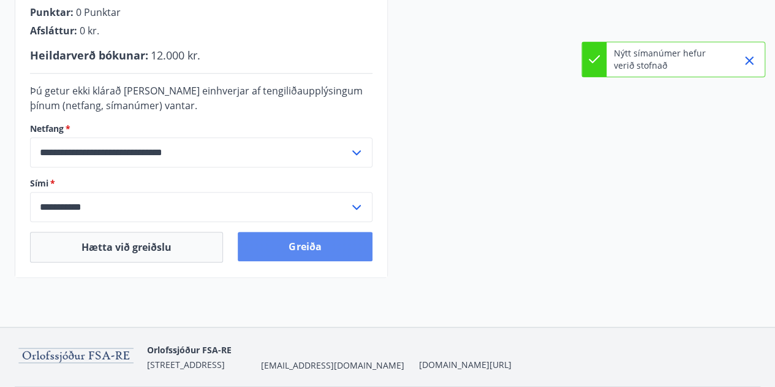
click at [287, 253] on button "Greiða" at bounding box center [305, 246] width 134 height 29
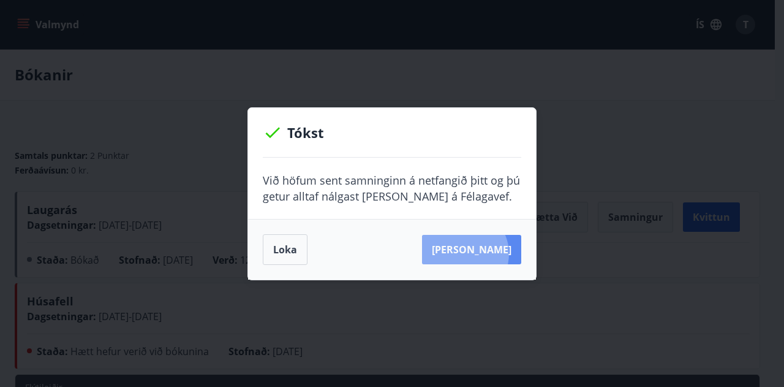
click at [484, 253] on button "[PERSON_NAME]" at bounding box center [471, 249] width 99 height 29
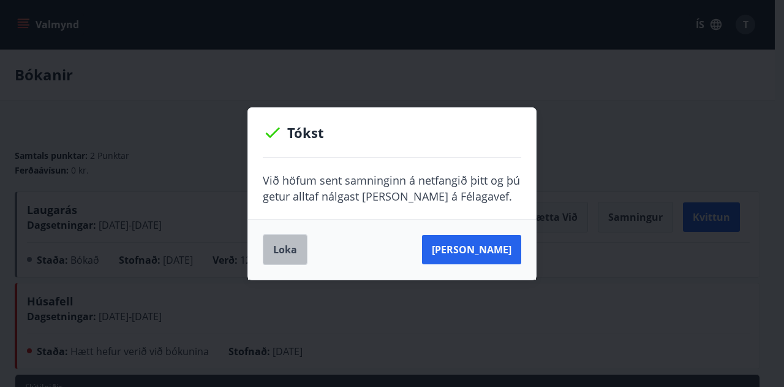
click at [285, 250] on button "Loka" at bounding box center [285, 249] width 45 height 31
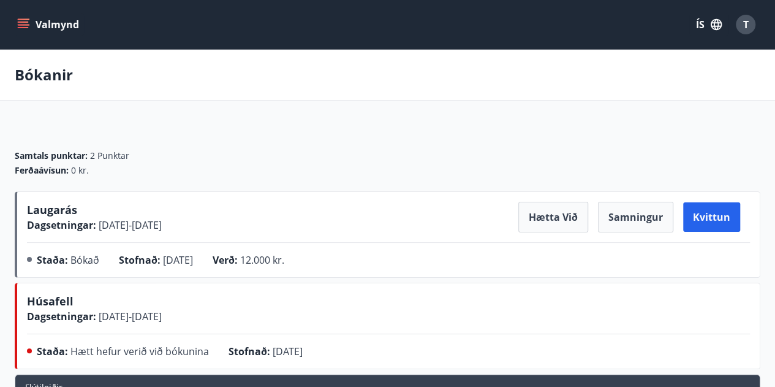
click at [29, 20] on button "Valmynd" at bounding box center [49, 24] width 69 height 22
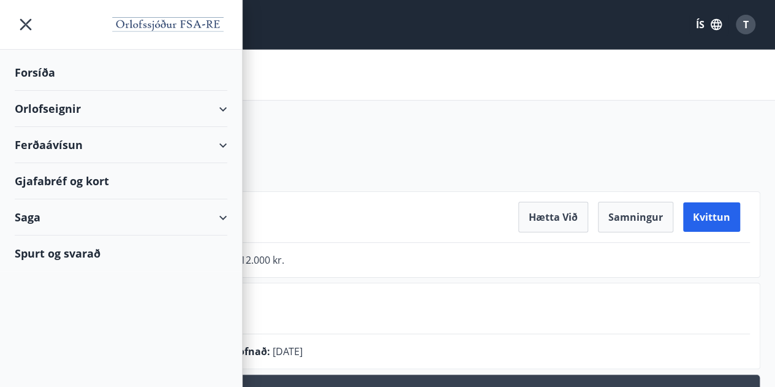
click at [208, 108] on div "Orlofseignir" at bounding box center [121, 109] width 213 height 36
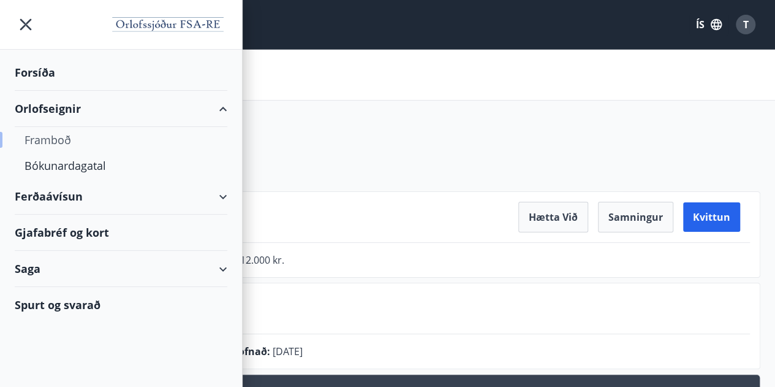
click at [90, 136] on div "Framboð" at bounding box center [121, 140] width 193 height 26
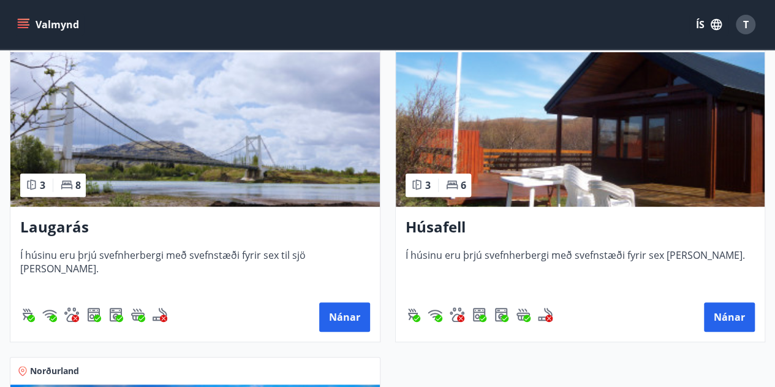
click at [210, 155] on img at bounding box center [194, 129] width 369 height 154
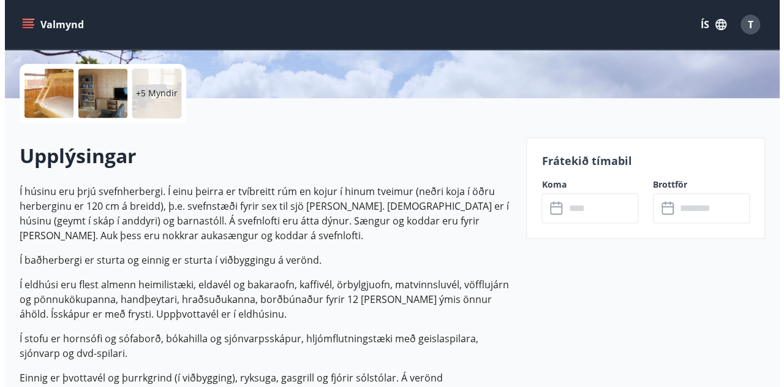
scroll to position [270, 0]
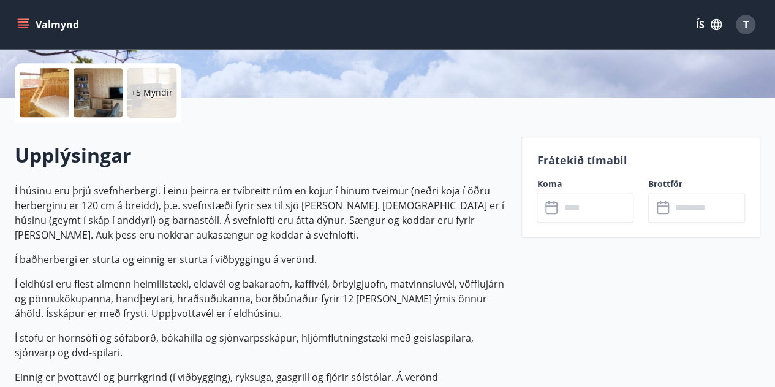
click at [158, 88] on p "+5 Myndir" at bounding box center [152, 92] width 42 height 12
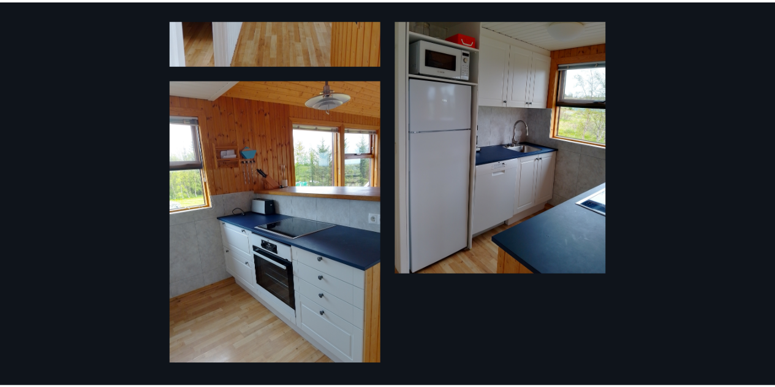
scroll to position [902, 0]
